Goal: Find specific page/section: Find specific page/section

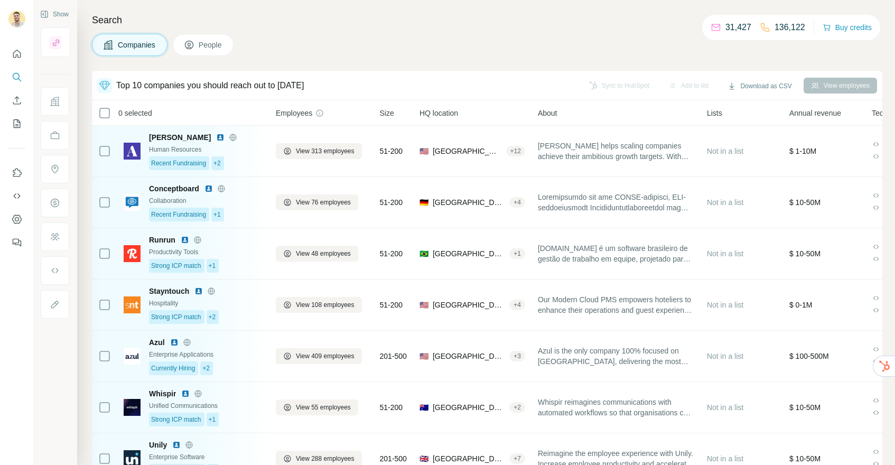
click at [95, 97] on div "Show Search Companies People Top 10 companies you should reach out to today Syn…" at bounding box center [464, 232] width 861 height 465
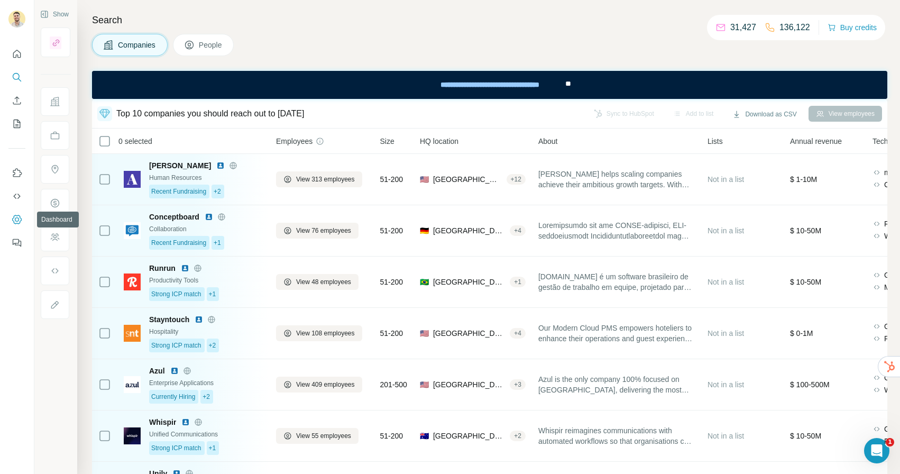
click at [17, 218] on icon "Dashboard" at bounding box center [17, 219] width 11 height 11
